Goal: Communication & Community: Connect with others

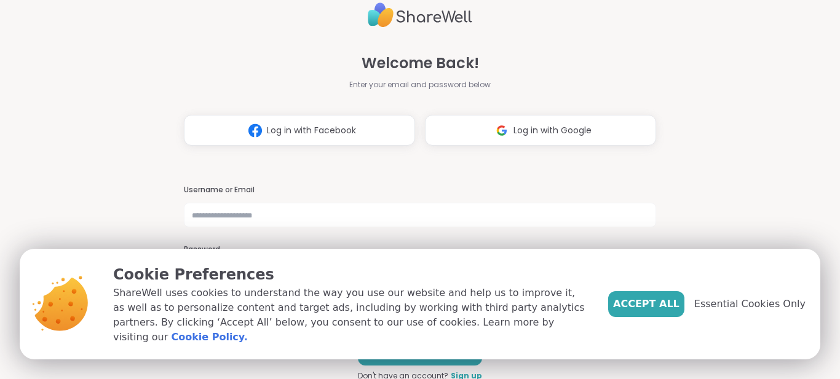
click at [291, 186] on h3 "Username or Email" at bounding box center [420, 190] width 472 height 10
click at [267, 218] on input "text" at bounding box center [420, 215] width 472 height 25
type input "**********"
click at [748, 310] on span "Essential Cookies Only" at bounding box center [749, 304] width 111 height 15
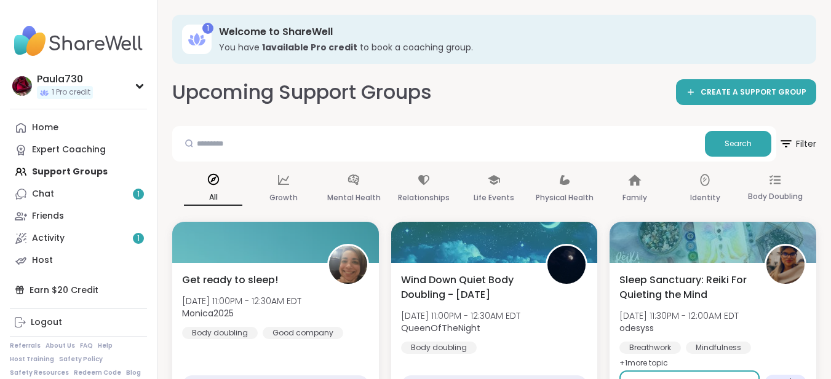
scroll to position [331, 0]
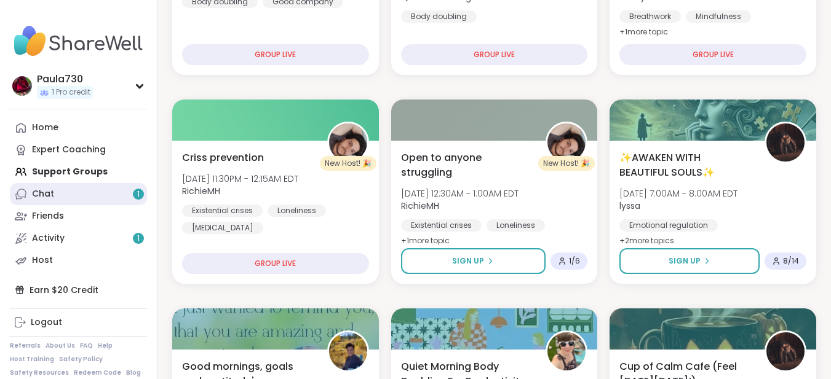
click at [61, 197] on link "Chat 1" at bounding box center [78, 194] width 137 height 22
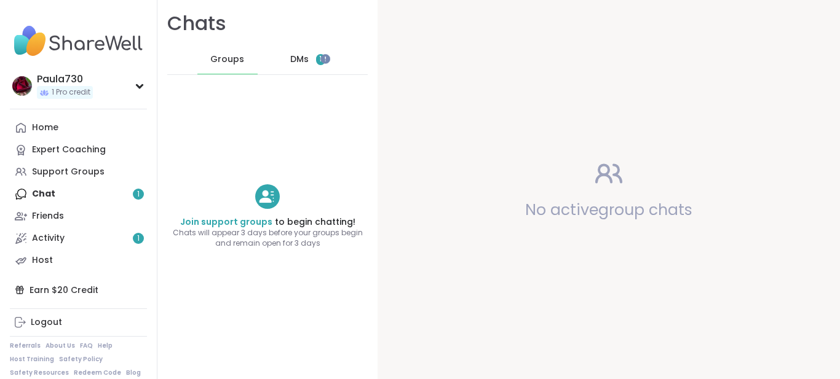
click at [298, 60] on span "DMs" at bounding box center [299, 59] width 18 height 12
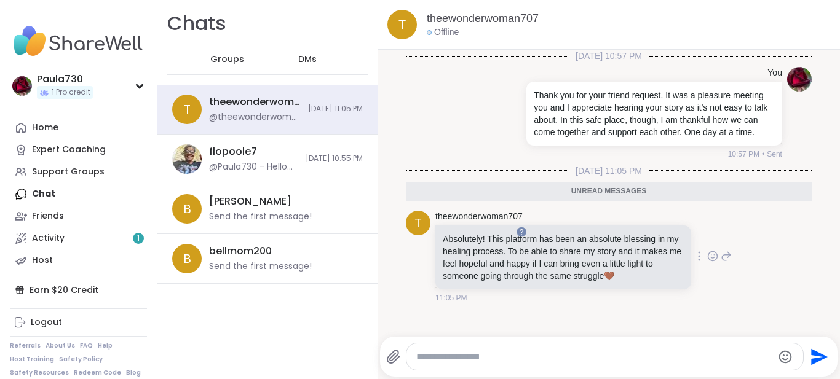
click at [707, 262] on icon at bounding box center [712, 256] width 11 height 12
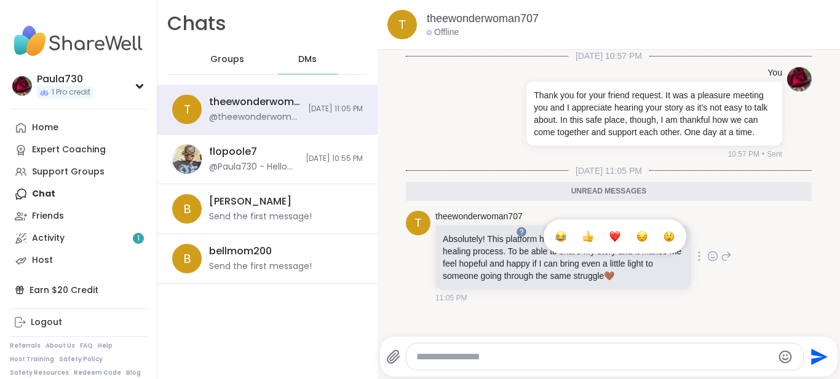
click at [608, 245] on button "Select Reaction: Heart" at bounding box center [614, 236] width 25 height 25
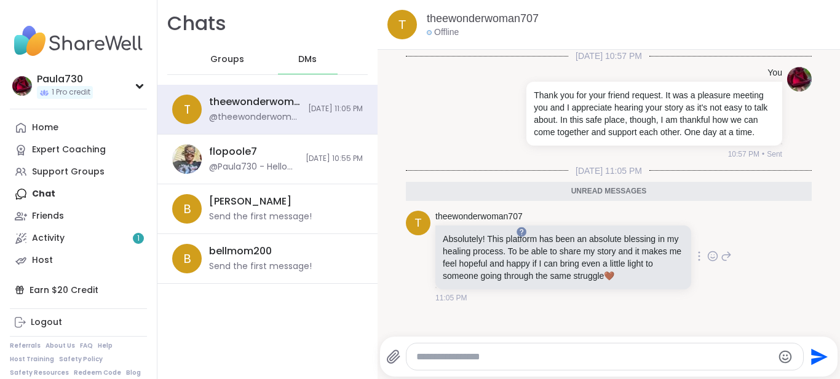
scroll to position [2, 0]
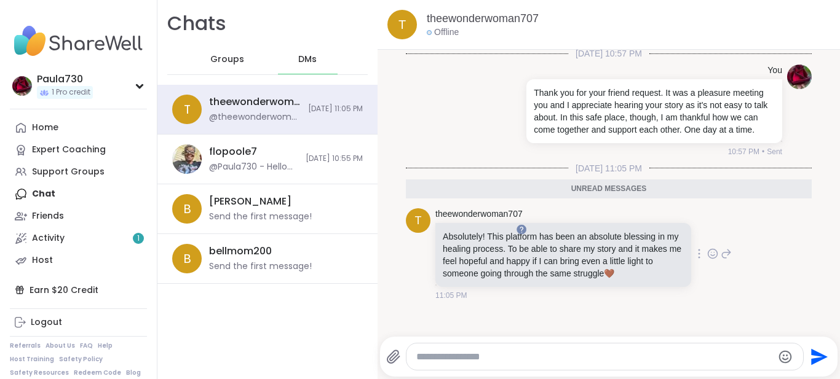
click at [707, 260] on icon at bounding box center [712, 254] width 11 height 12
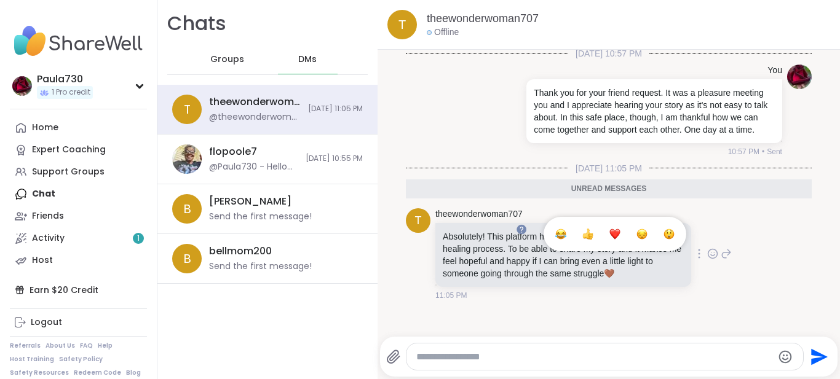
click at [609, 240] on div "Select Reaction: Heart" at bounding box center [614, 234] width 11 height 11
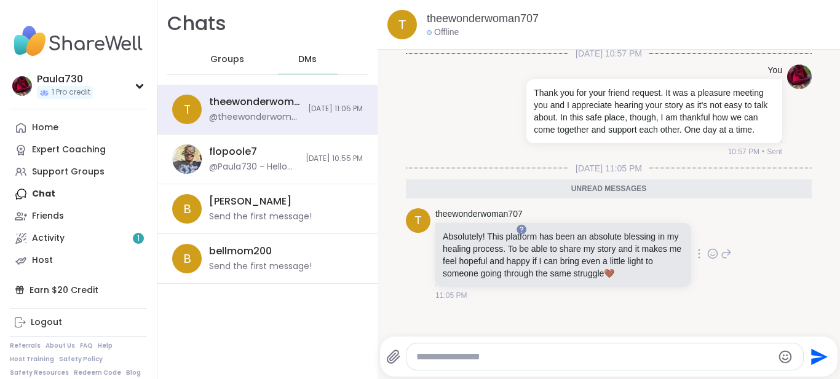
click at [460, 358] on textarea "Type your message" at bounding box center [594, 357] width 357 height 12
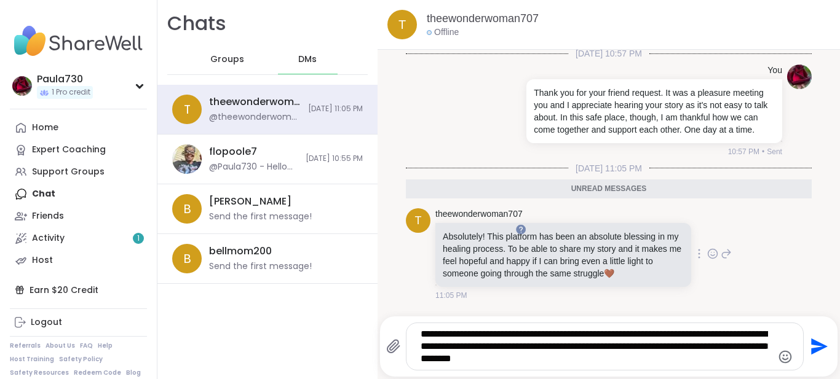
type textarea "**********"
click at [811, 349] on icon "Send" at bounding box center [819, 347] width 17 height 17
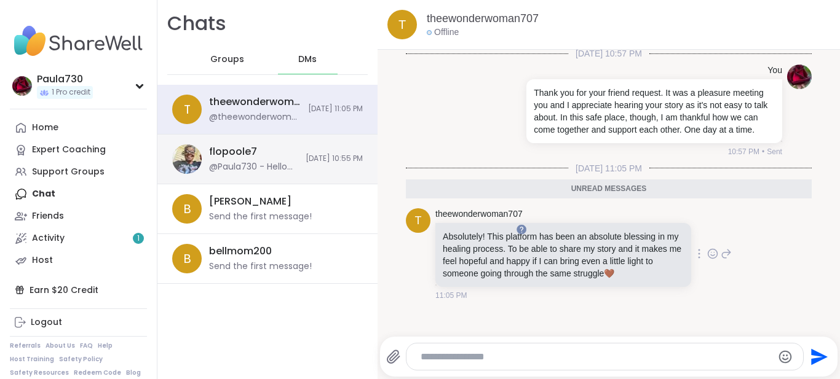
click at [237, 159] on div "flopoole7 @Paula730 - Hello and thank you for your friend request. I hope you a…" at bounding box center [253, 159] width 89 height 28
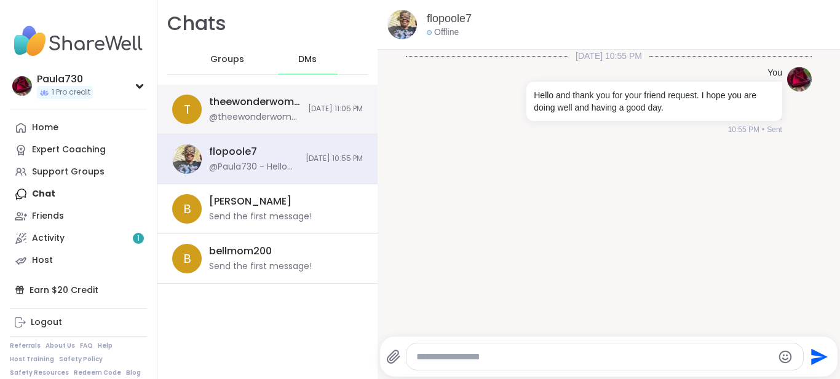
click at [238, 112] on div "@theewonderwoman707 - Absolutely! This platform has been an absolute blessing i…" at bounding box center [255, 117] width 92 height 12
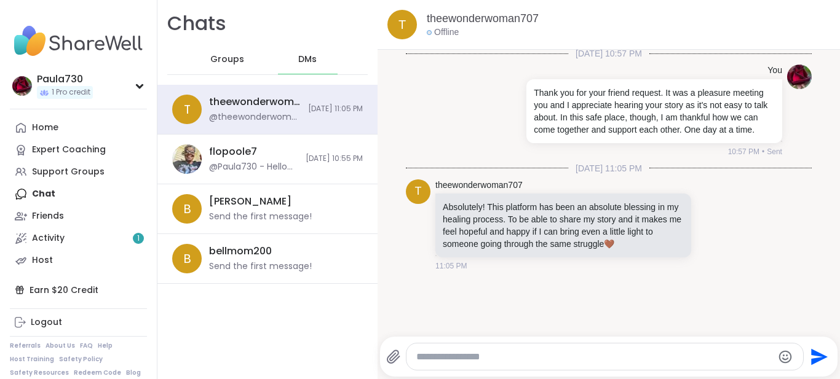
scroll to position [0, 0]
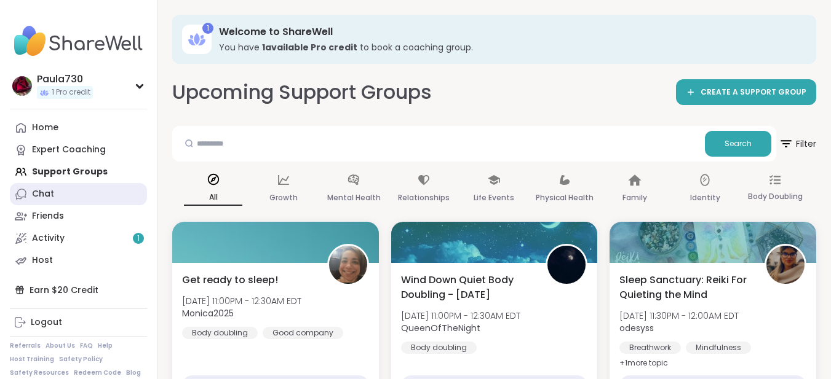
click at [61, 191] on link "Chat" at bounding box center [78, 194] width 137 height 22
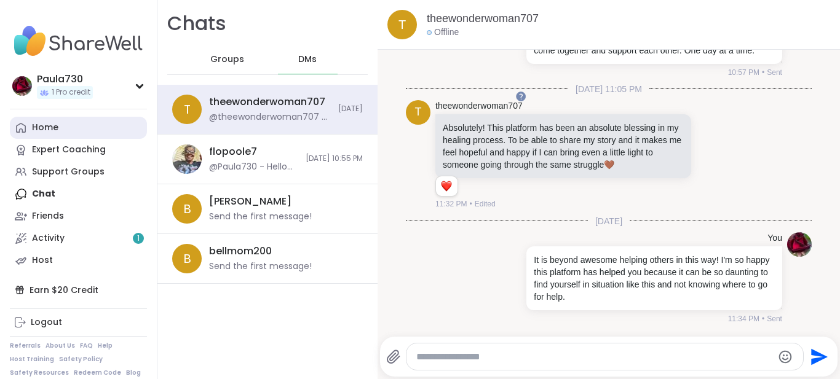
click at [45, 126] on div "Home" at bounding box center [45, 128] width 26 height 12
